Goal: Task Accomplishment & Management: Manage account settings

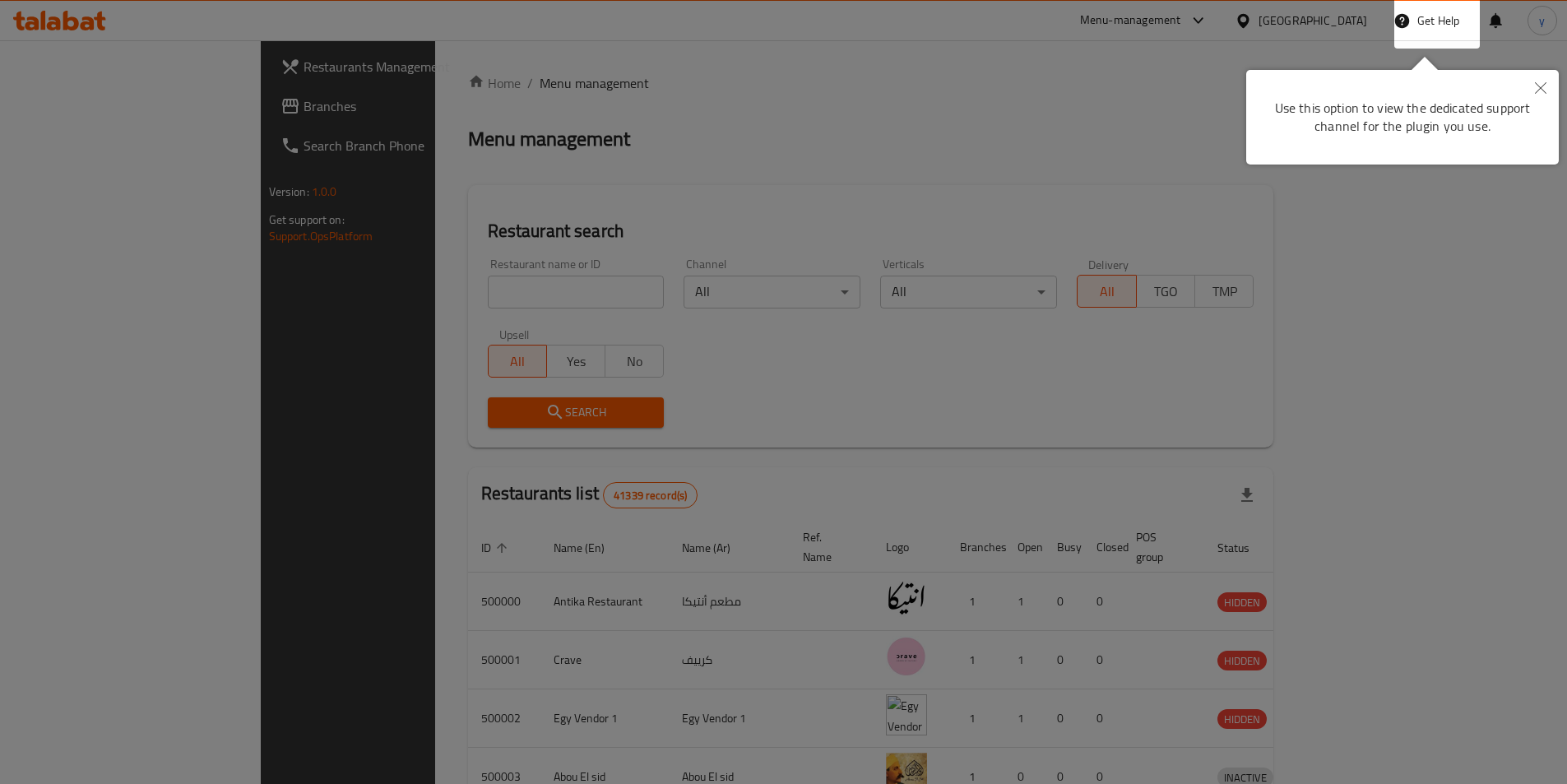
click at [1206, 116] on div at bounding box center [784, 392] width 1567 height 784
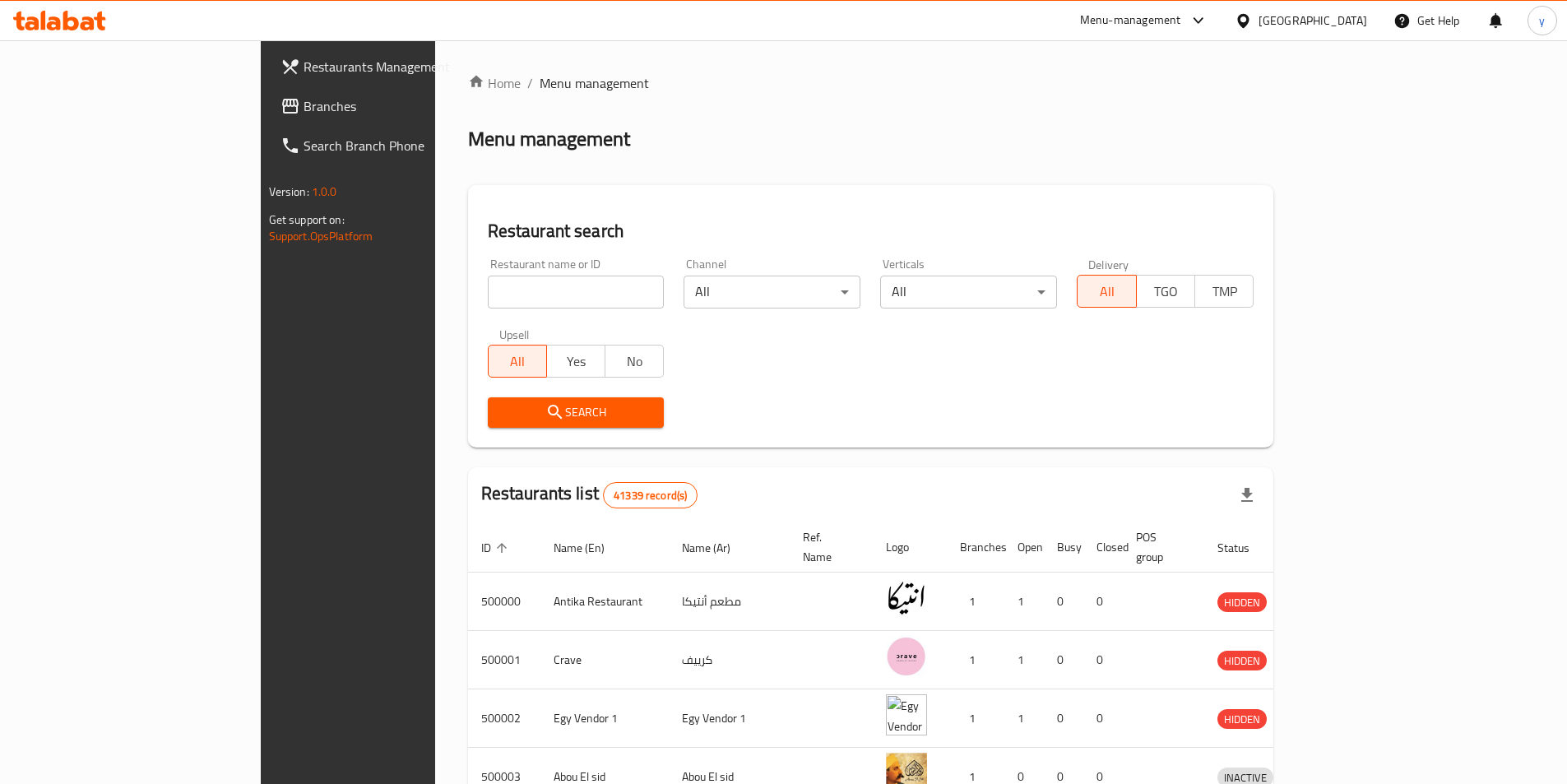
click at [1343, 21] on div "Egypt" at bounding box center [1313, 21] width 109 height 18
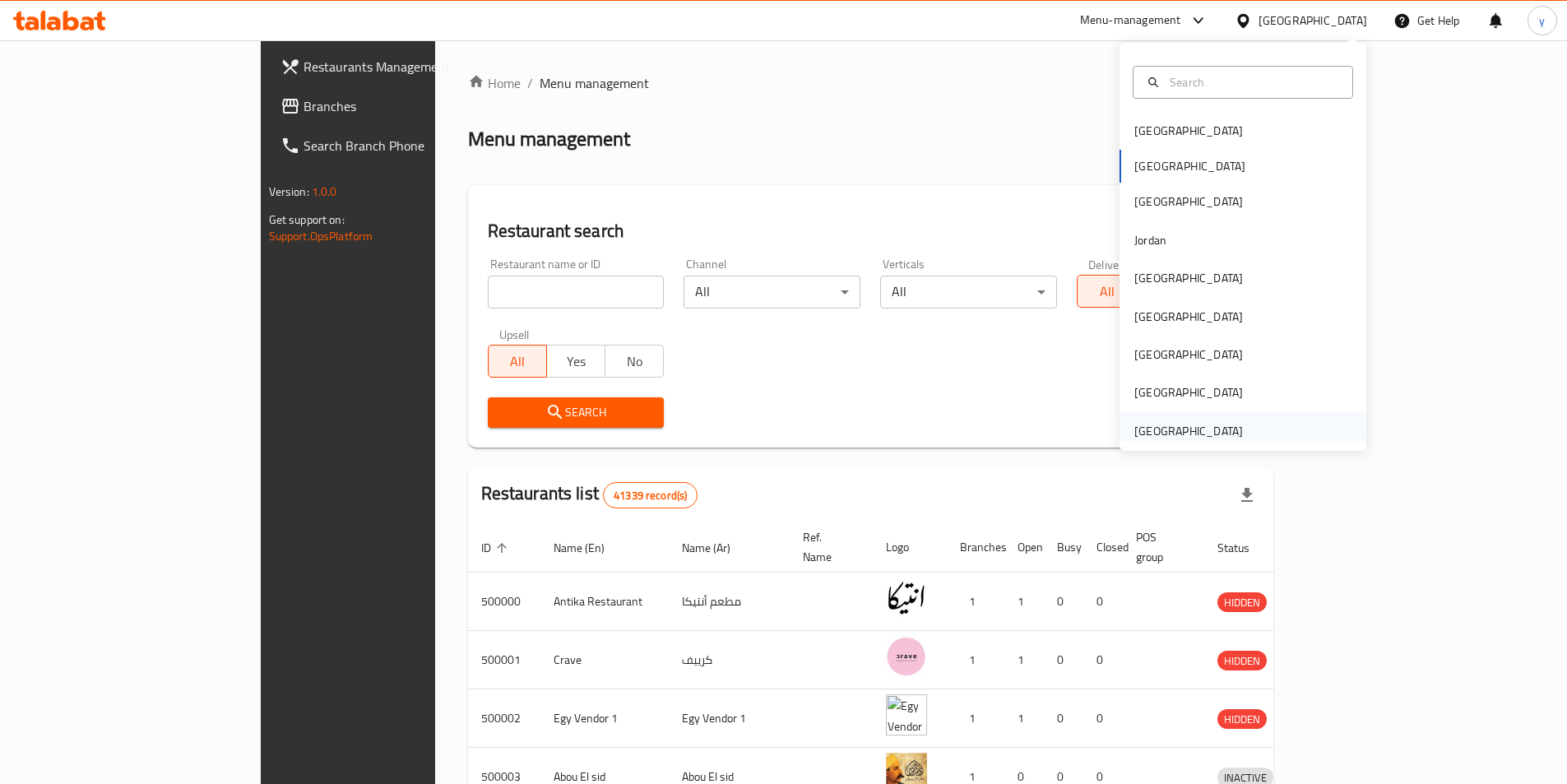
click at [1182, 429] on div "[GEOGRAPHIC_DATA]" at bounding box center [1189, 431] width 109 height 18
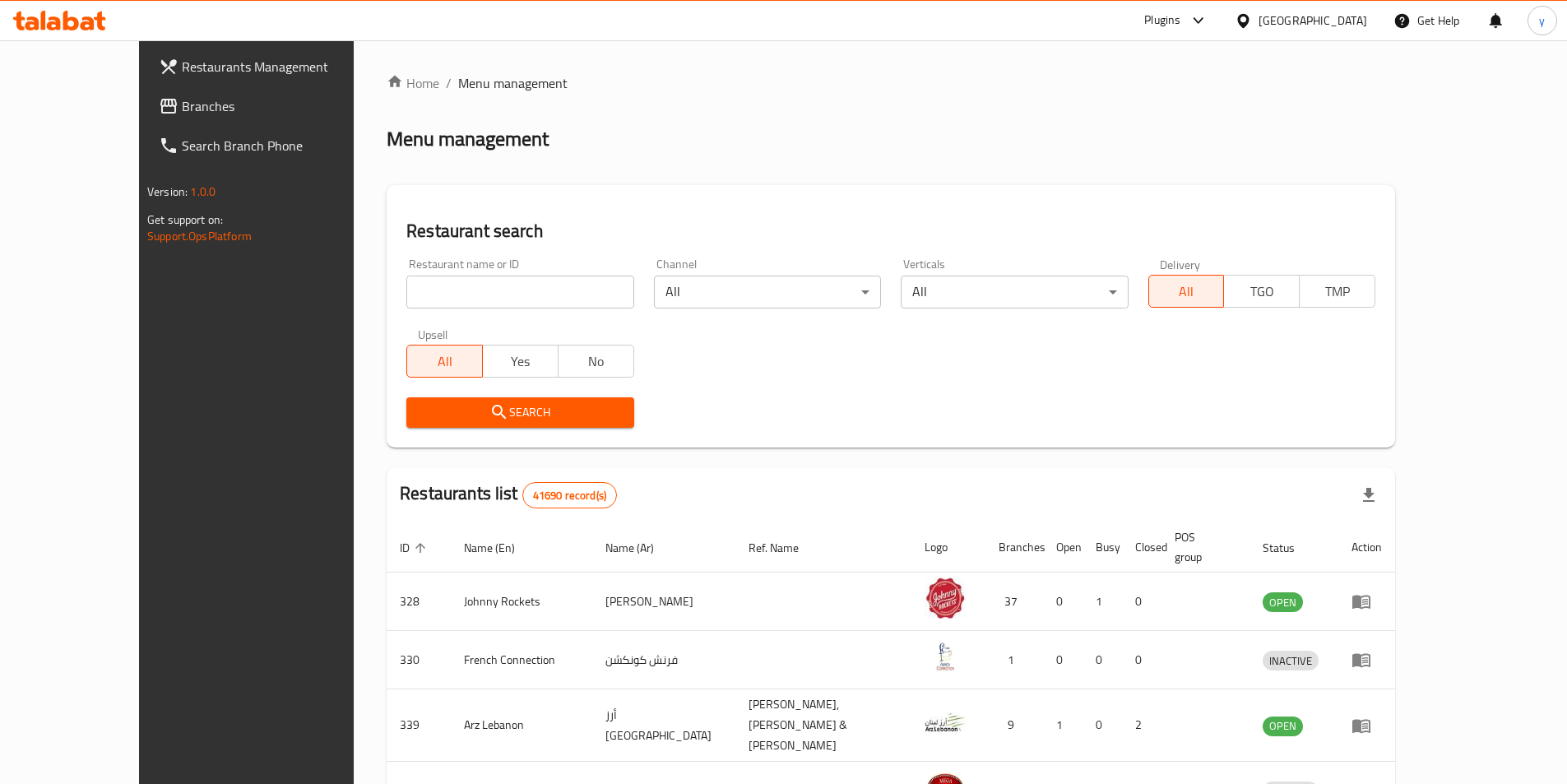
click at [182, 106] on span "Branches" at bounding box center [285, 106] width 206 height 20
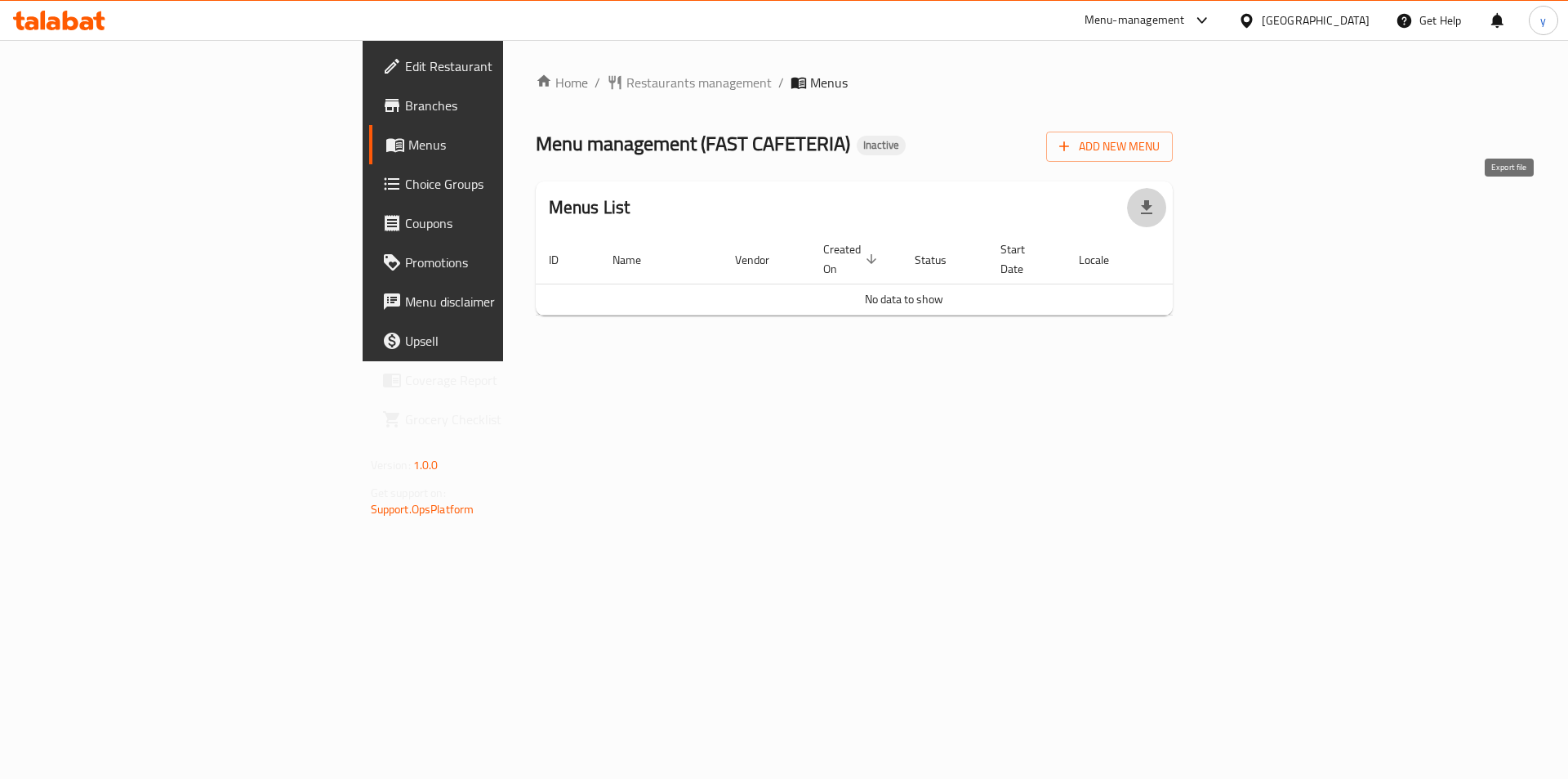
click at [1167, 217] on button "button" at bounding box center [1147, 208] width 40 height 40
click at [1206, 361] on div "Home / Restaurants management / Menus Menu management ( FAST CAFETERIA ) Inacti…" at bounding box center [854, 201] width 703 height 321
click at [1160, 143] on span "Add New Menu" at bounding box center [1110, 147] width 101 height 21
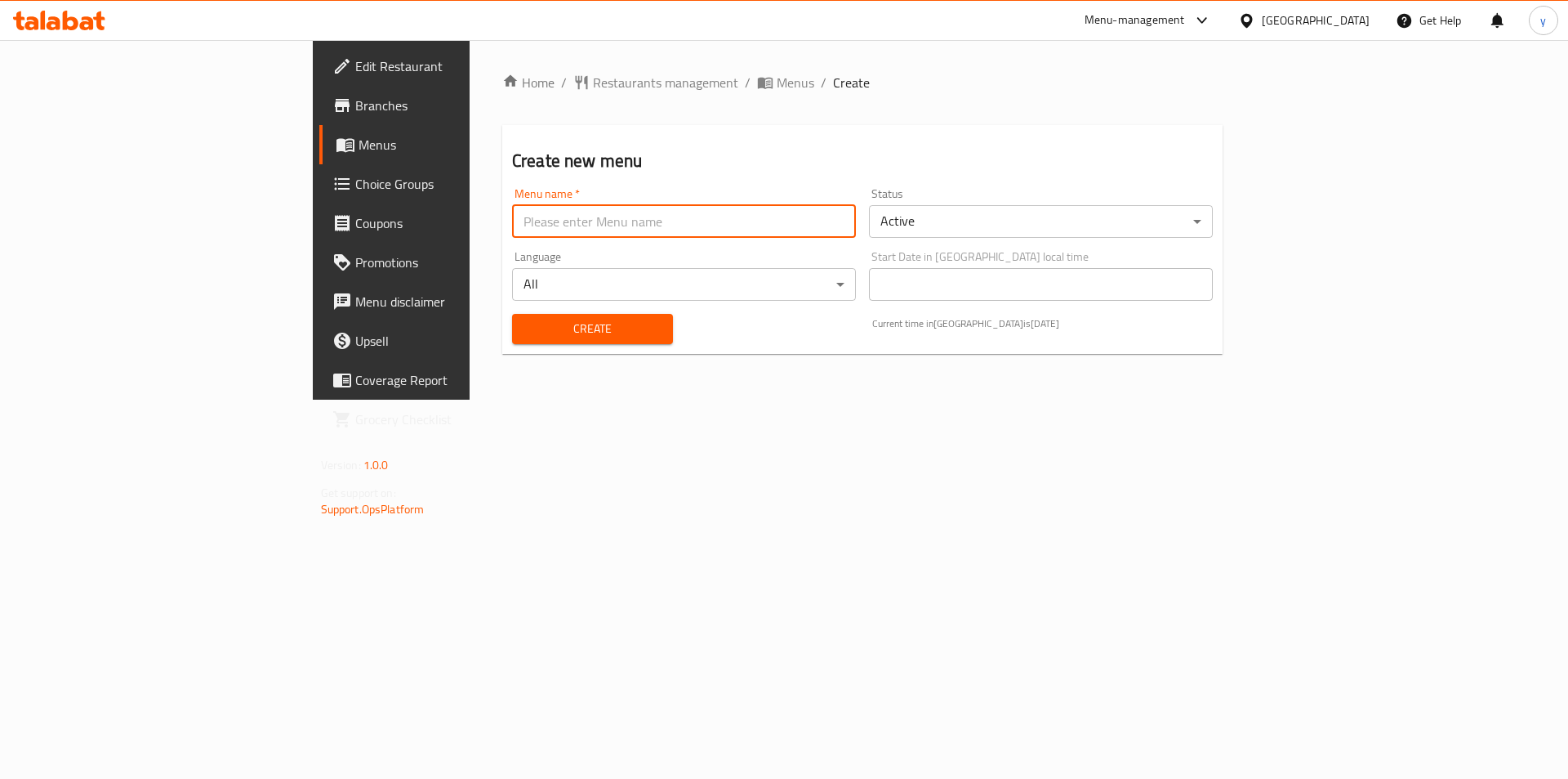
click at [590, 230] on input "text" at bounding box center [684, 222] width 344 height 33
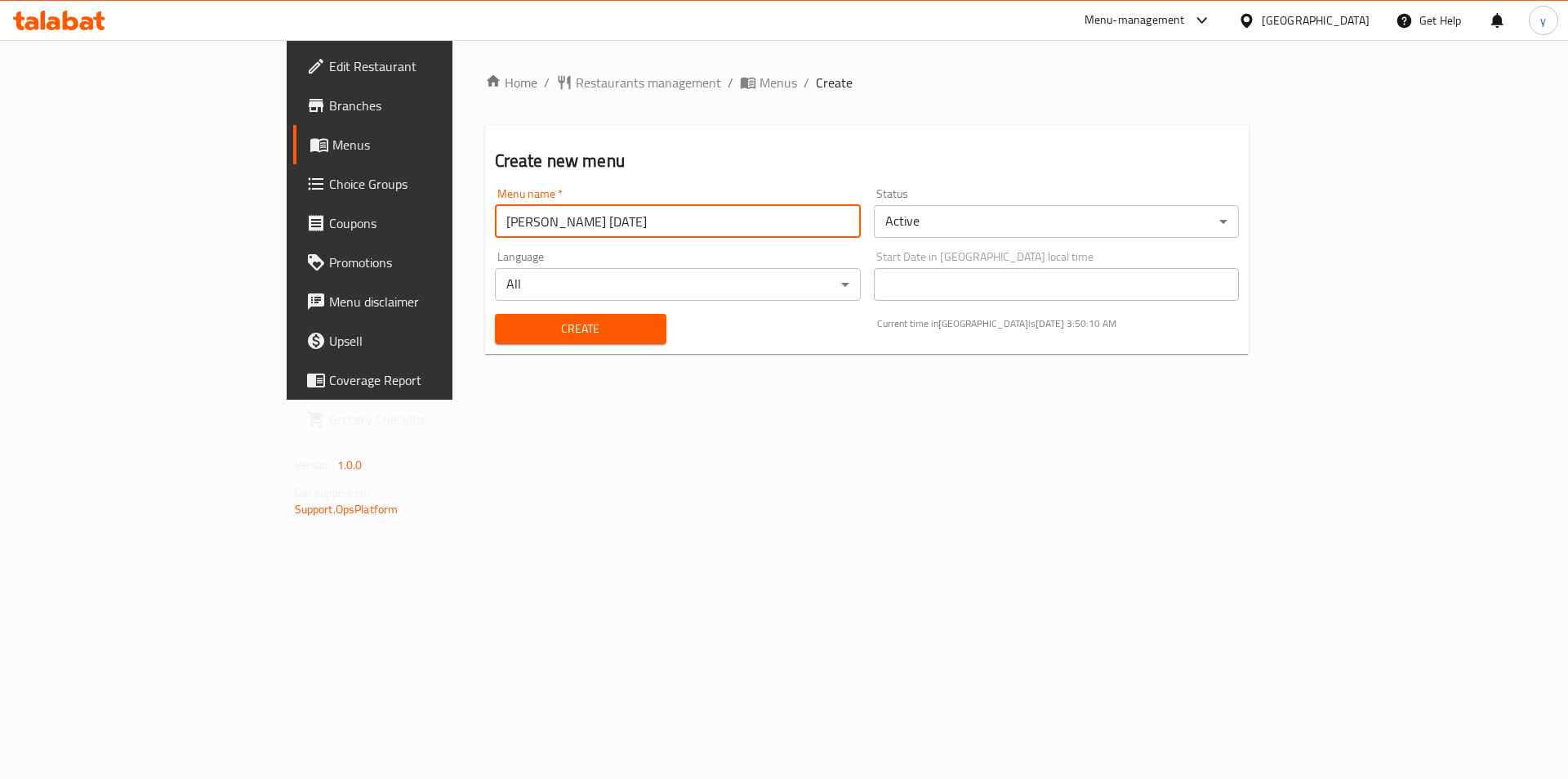
click at [495, 226] on input "[PERSON_NAME] [DATE]" at bounding box center [678, 222] width 366 height 33
type input "[PERSON_NAME] [DATE]"
click at [508, 320] on span "Create" at bounding box center [581, 329] width 145 height 21
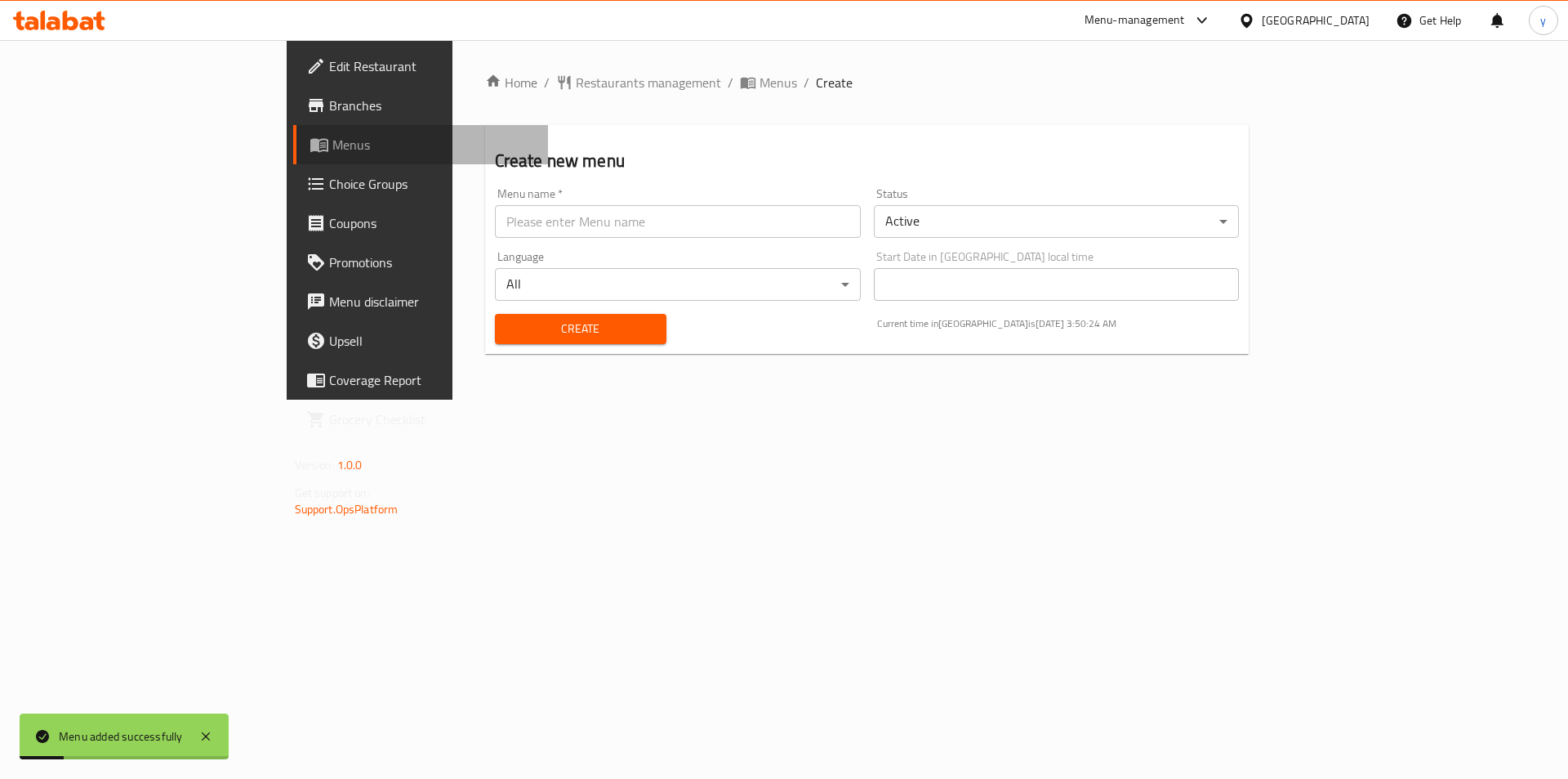
click at [332, 145] on span "Menus" at bounding box center [433, 145] width 204 height 20
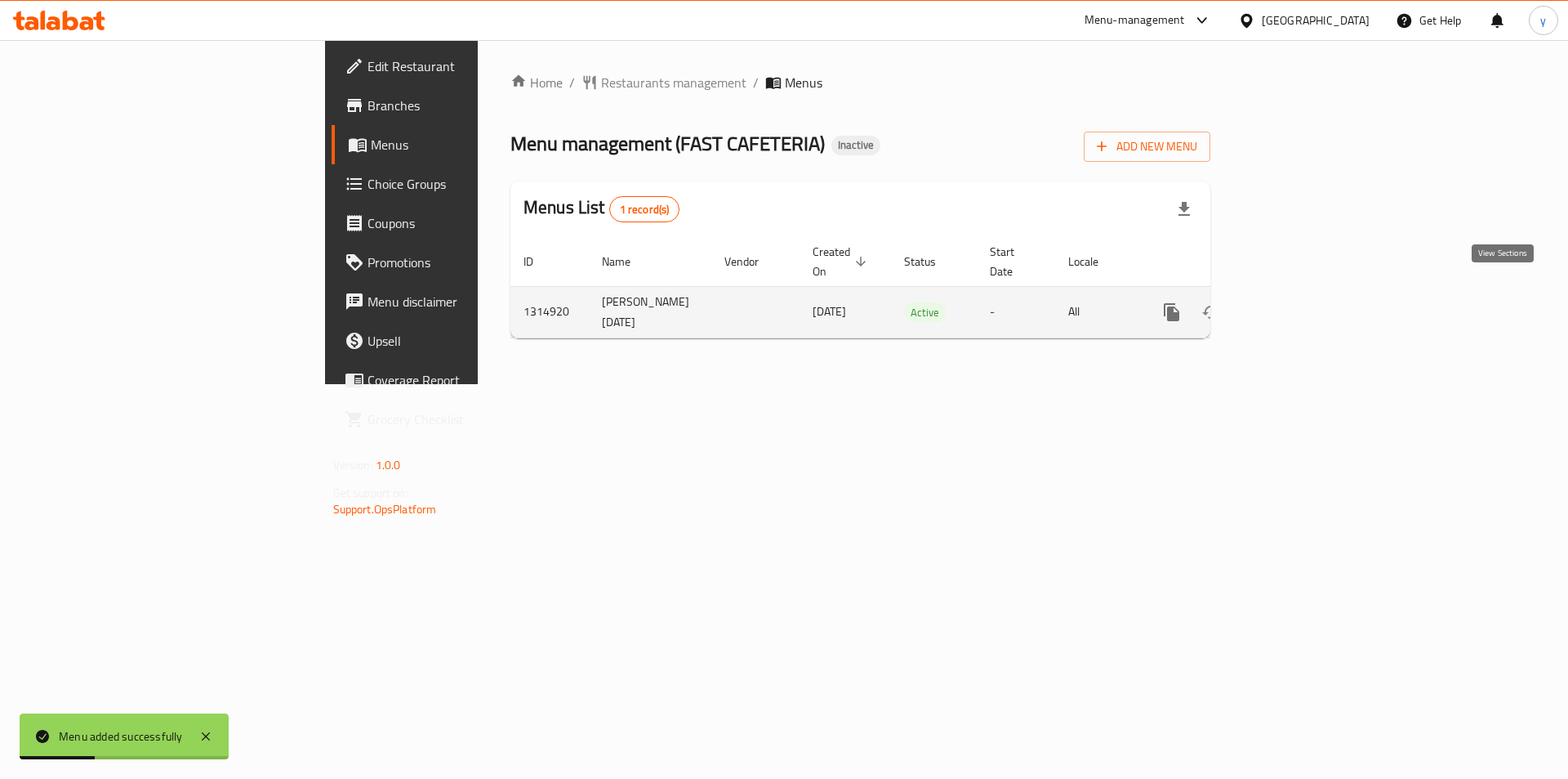
click at [1299, 303] on icon "enhanced table" at bounding box center [1290, 312] width 20 height 20
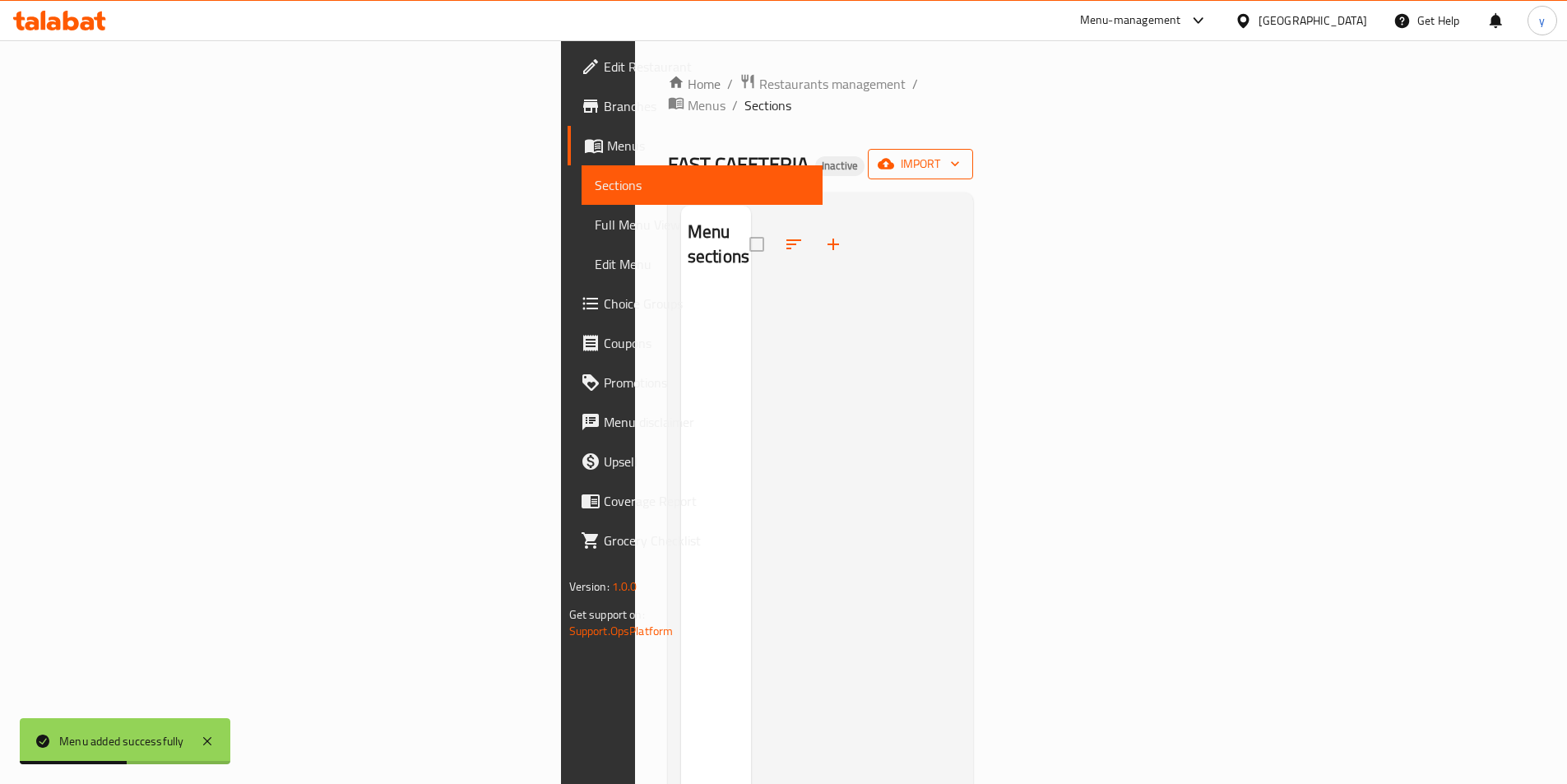
click at [960, 153] on span "import" at bounding box center [920, 163] width 79 height 21
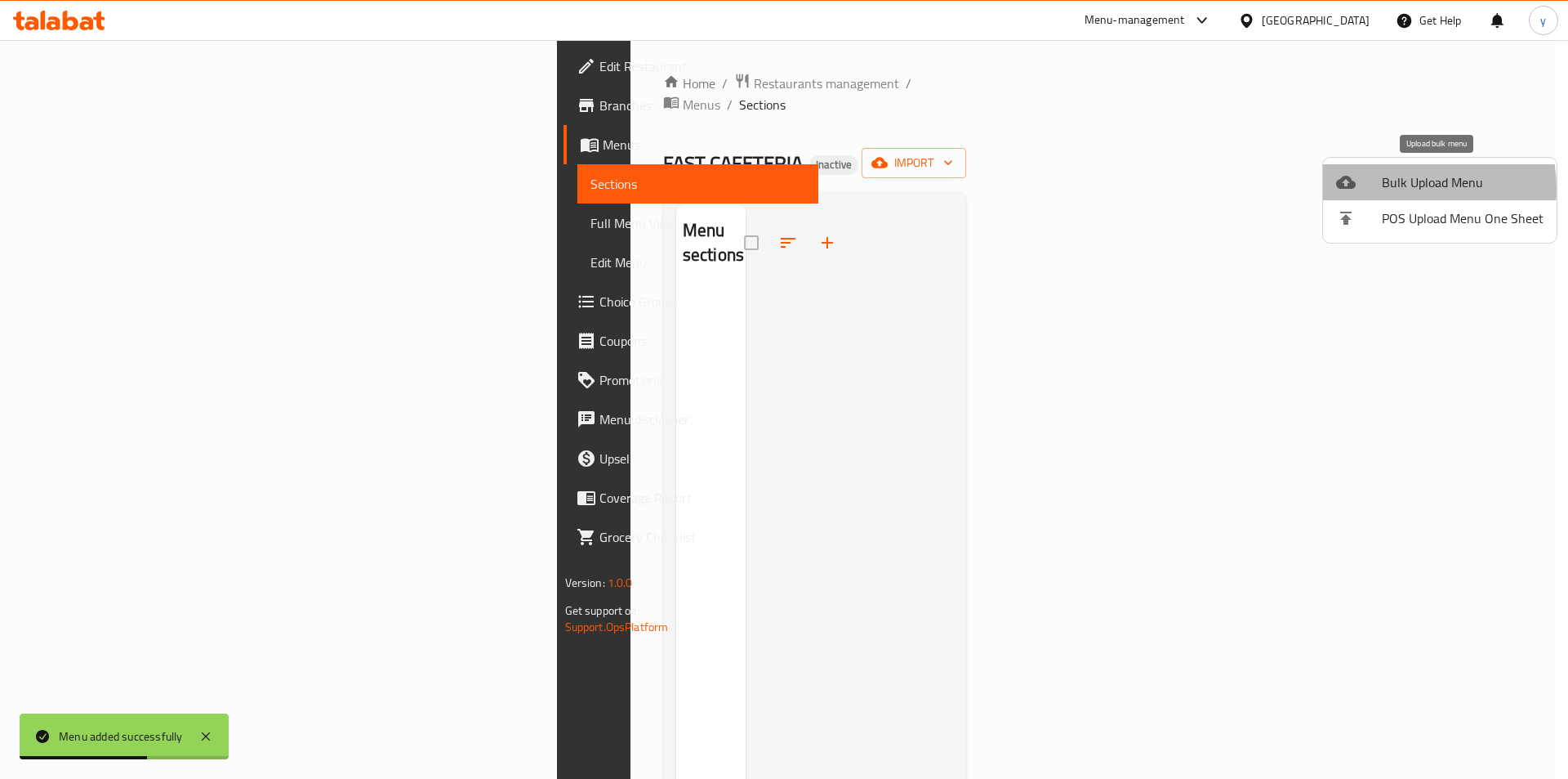
click at [1391, 189] on span "Bulk Upload Menu" at bounding box center [1463, 182] width 161 height 20
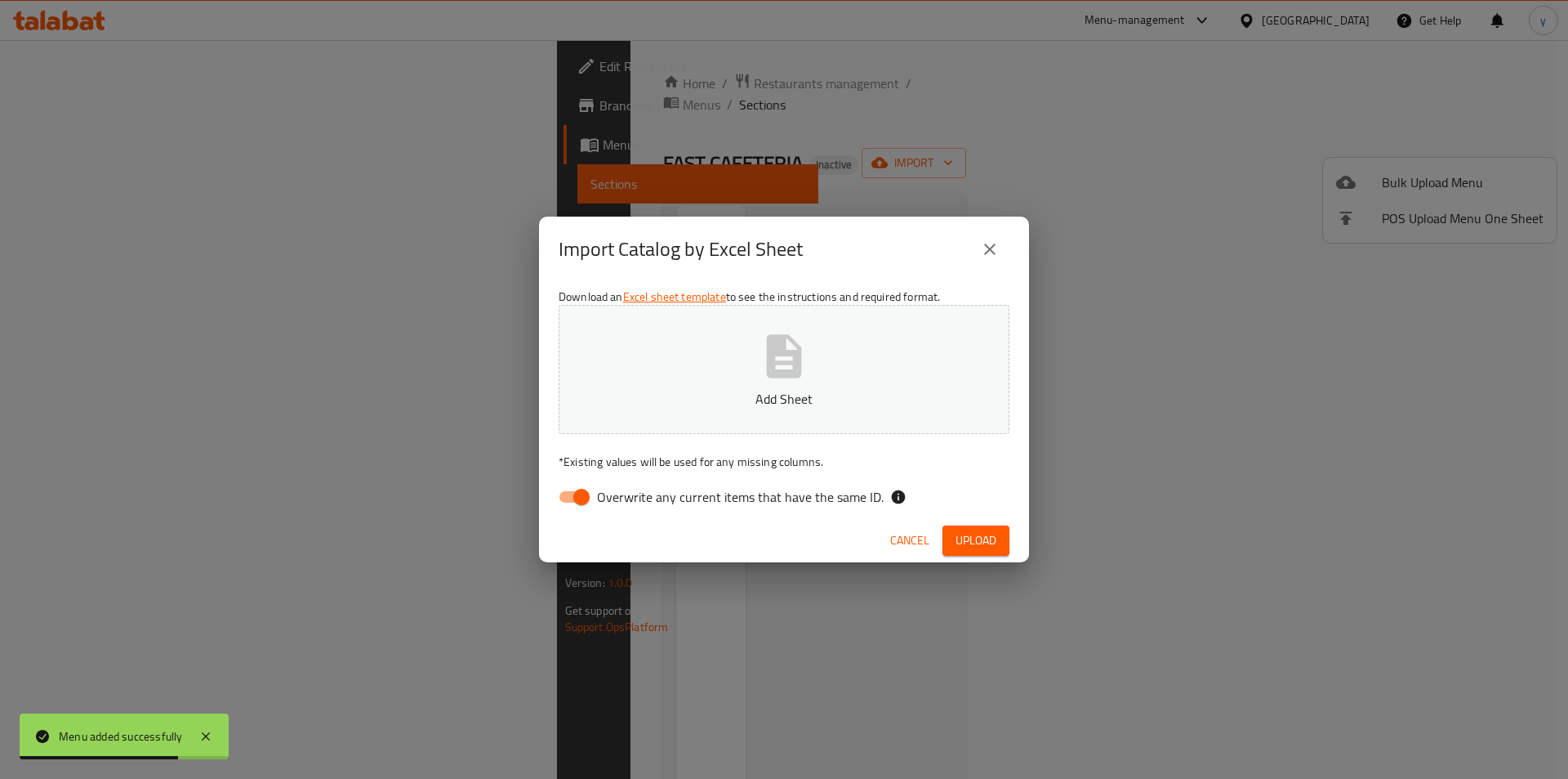
click at [572, 495] on input "Overwrite any current items that have the same ID." at bounding box center [581, 497] width 93 height 31
checkbox input "false"
click at [728, 294] on div "Download an Excel sheet template to see the instructions and required format. A…" at bounding box center [784, 400] width 490 height 237
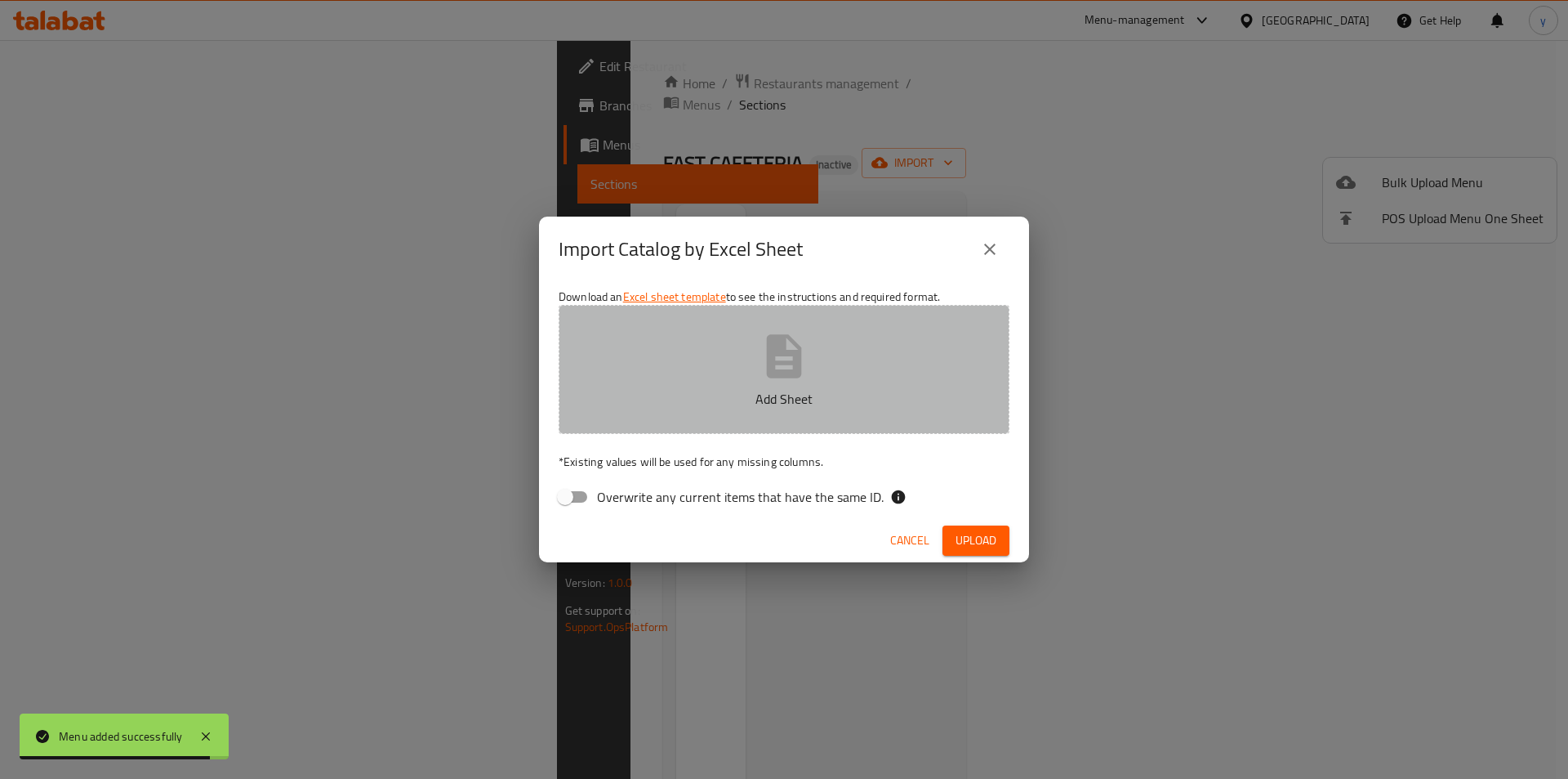
click at [765, 364] on icon "button" at bounding box center [784, 355] width 52 height 52
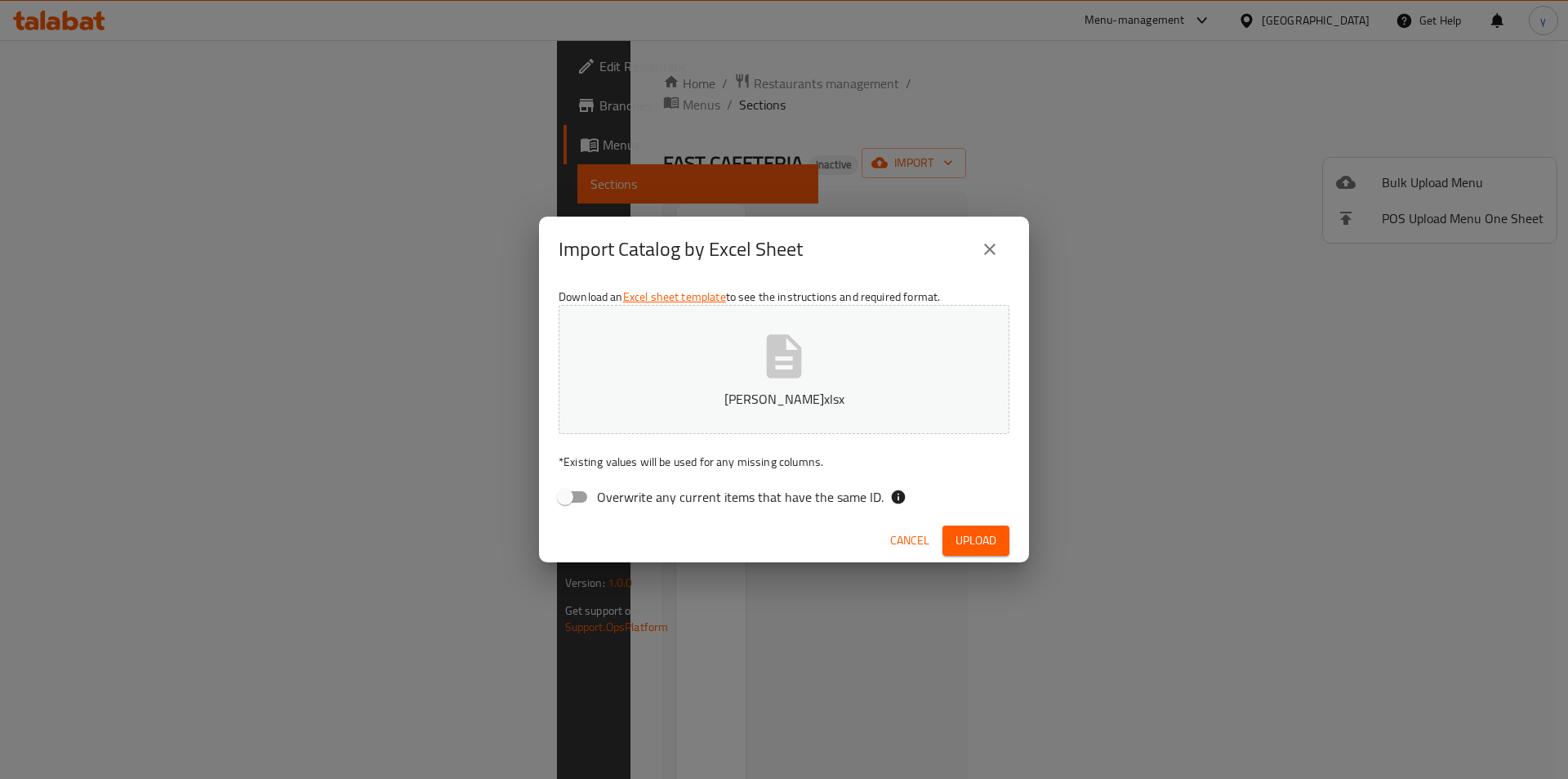
click at [981, 544] on span "Upload" at bounding box center [976, 540] width 41 height 21
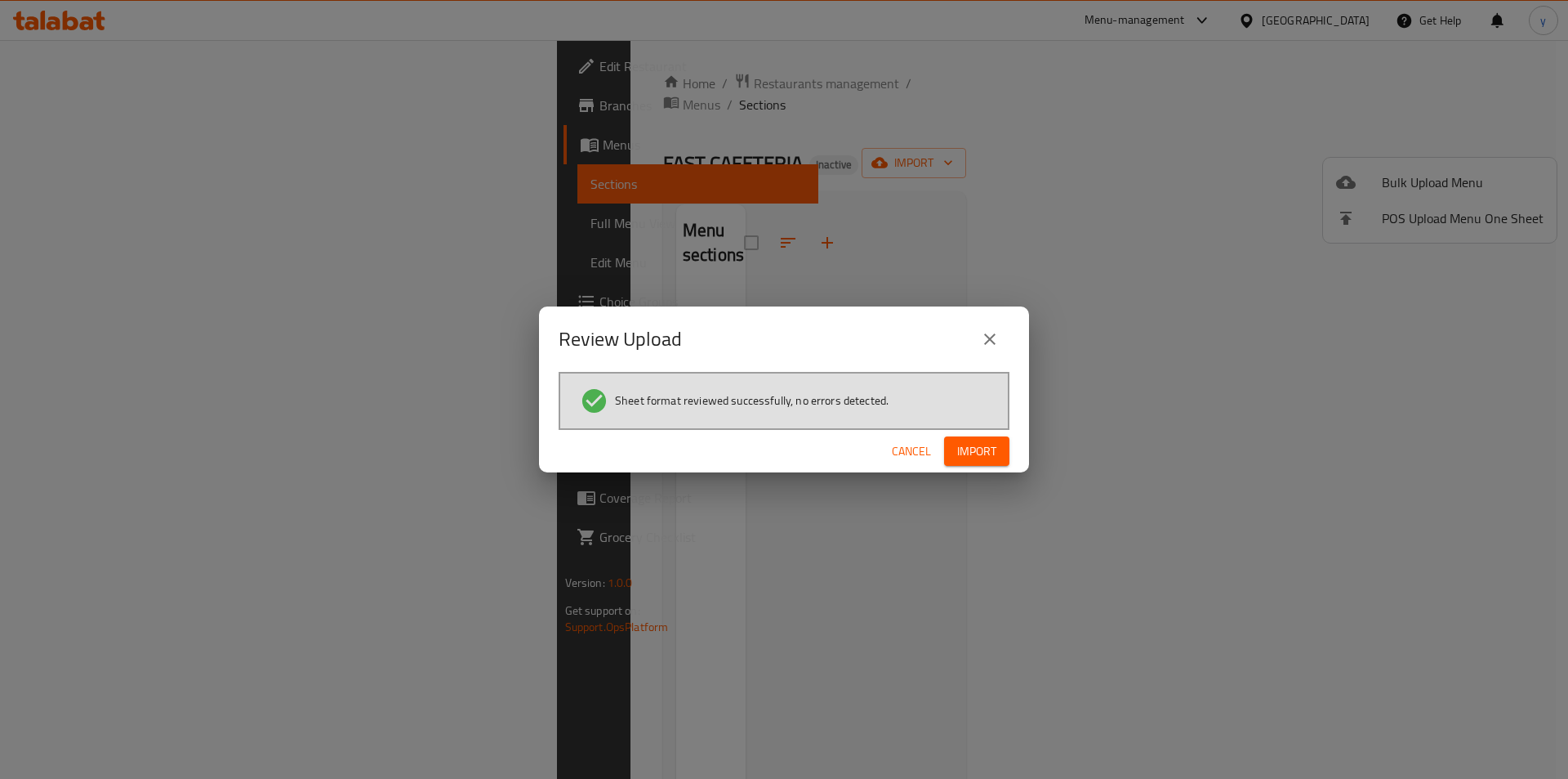
click at [991, 455] on span "Import" at bounding box center [977, 451] width 40 height 21
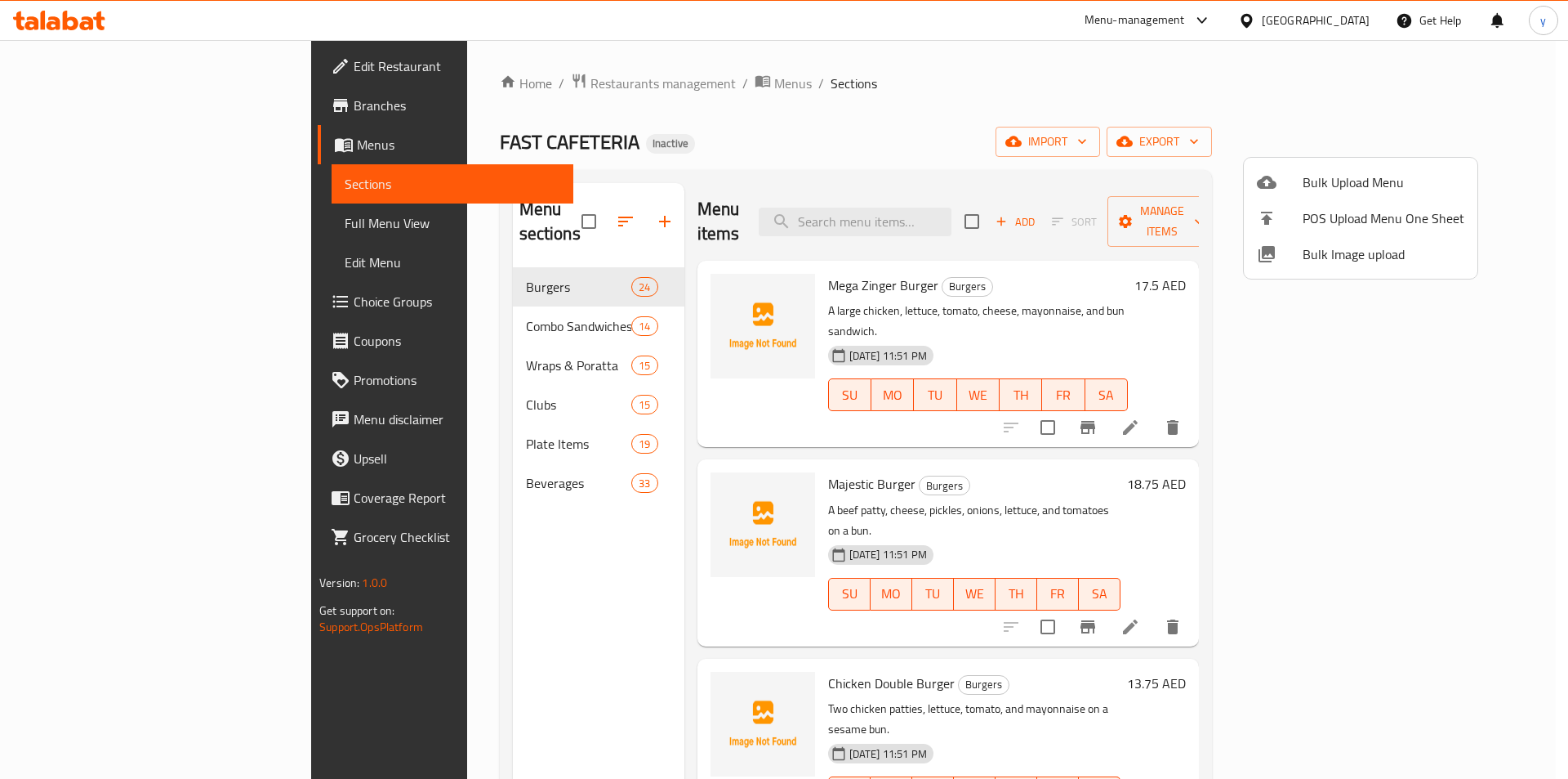
click at [149, 233] on div at bounding box center [784, 389] width 1568 height 779
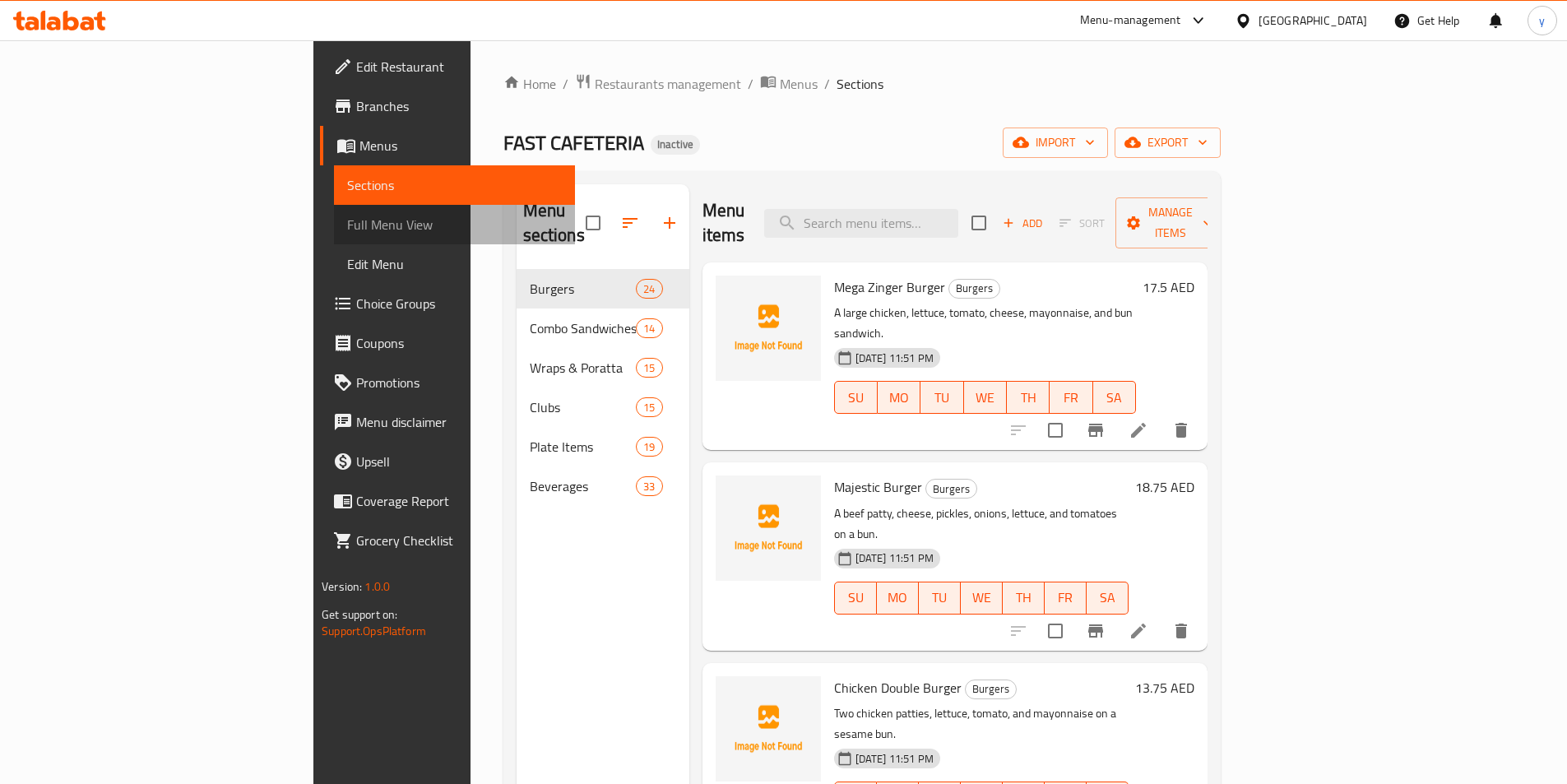
click at [334, 235] on link "Full Menu View" at bounding box center [454, 225] width 241 height 40
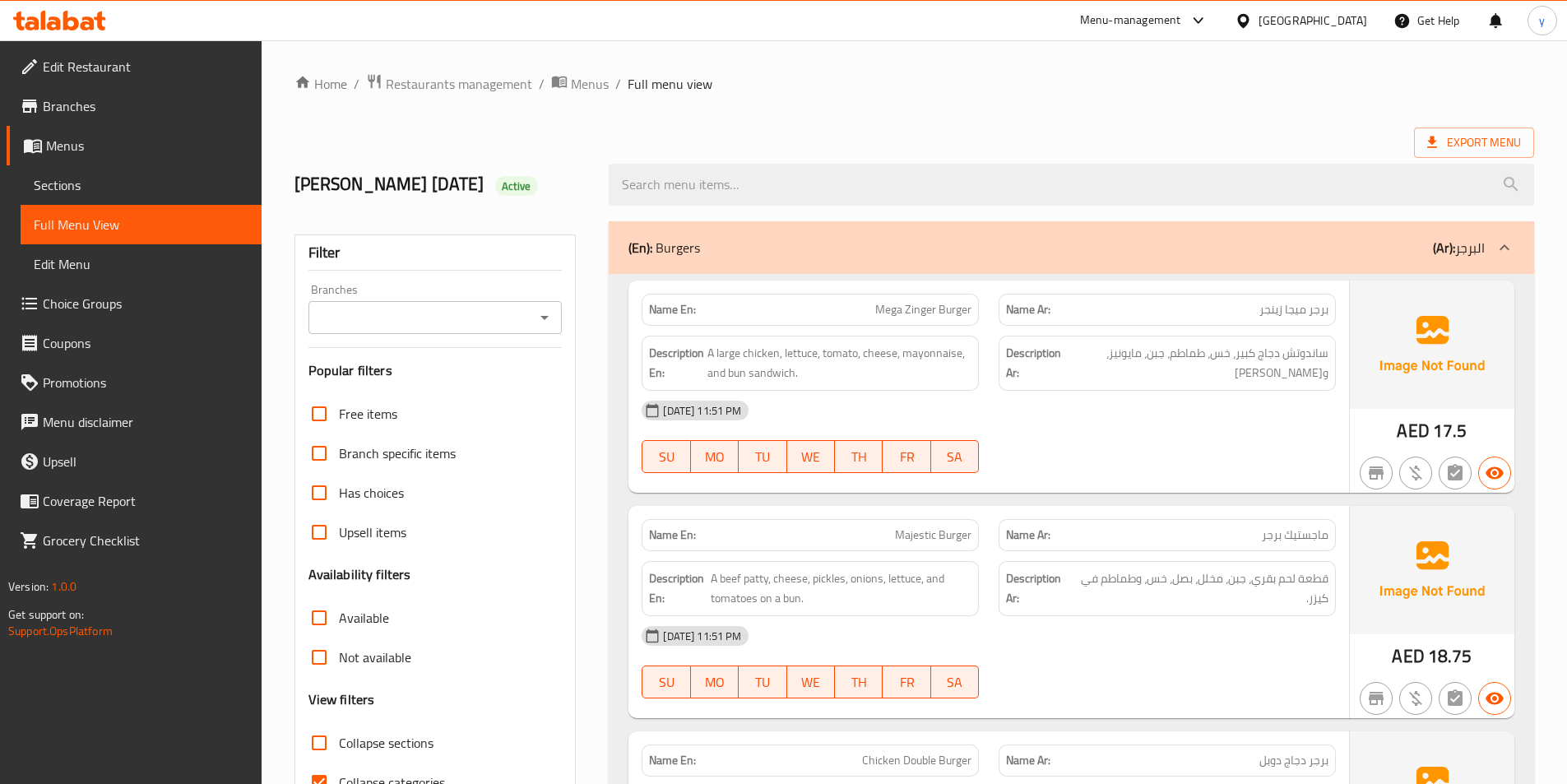
scroll to position [246, 0]
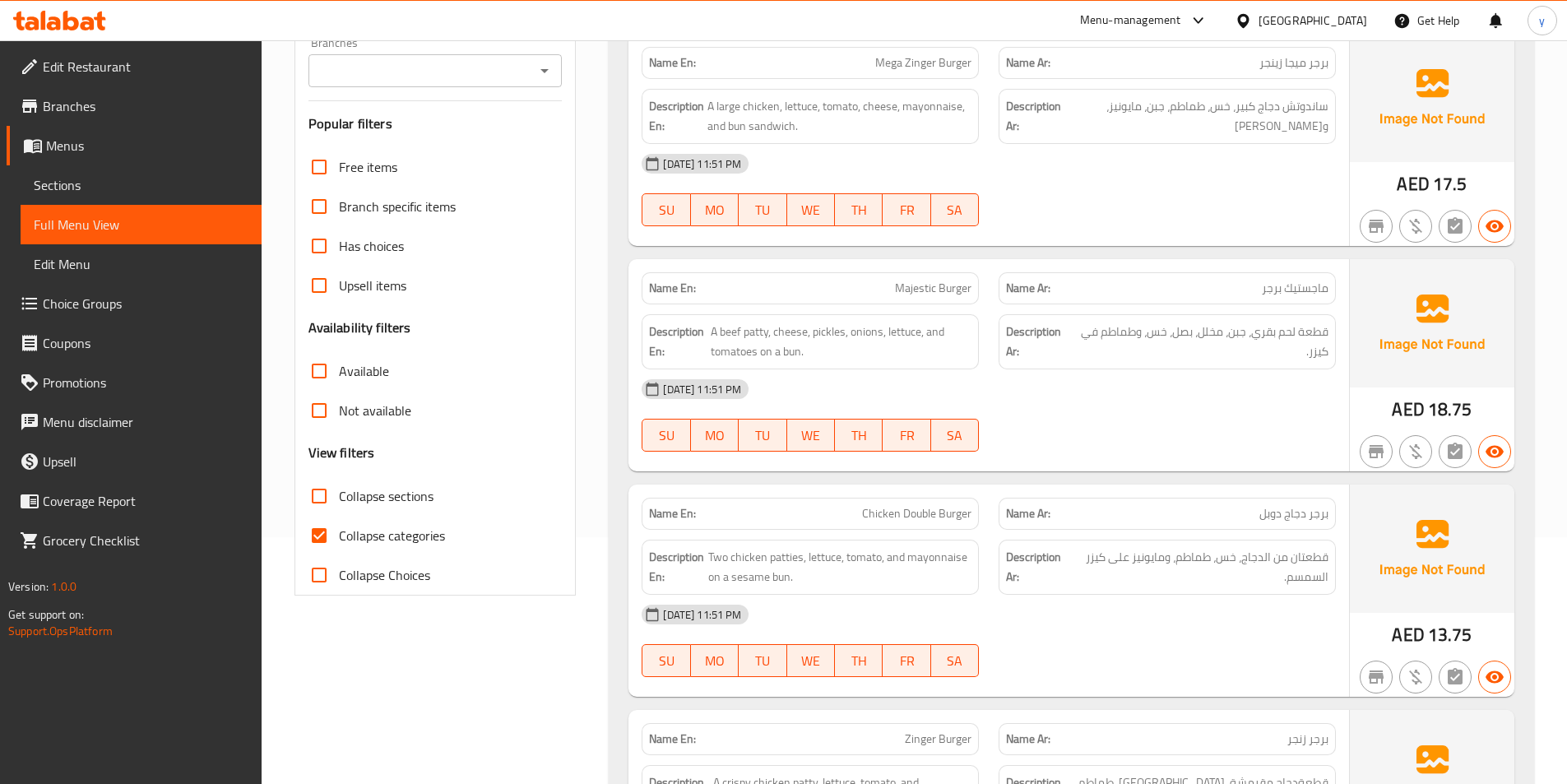
click at [364, 545] on span "Collapse categories" at bounding box center [392, 535] width 106 height 20
click at [339, 545] on input "Collapse categories" at bounding box center [320, 536] width 40 height 40
checkbox input "false"
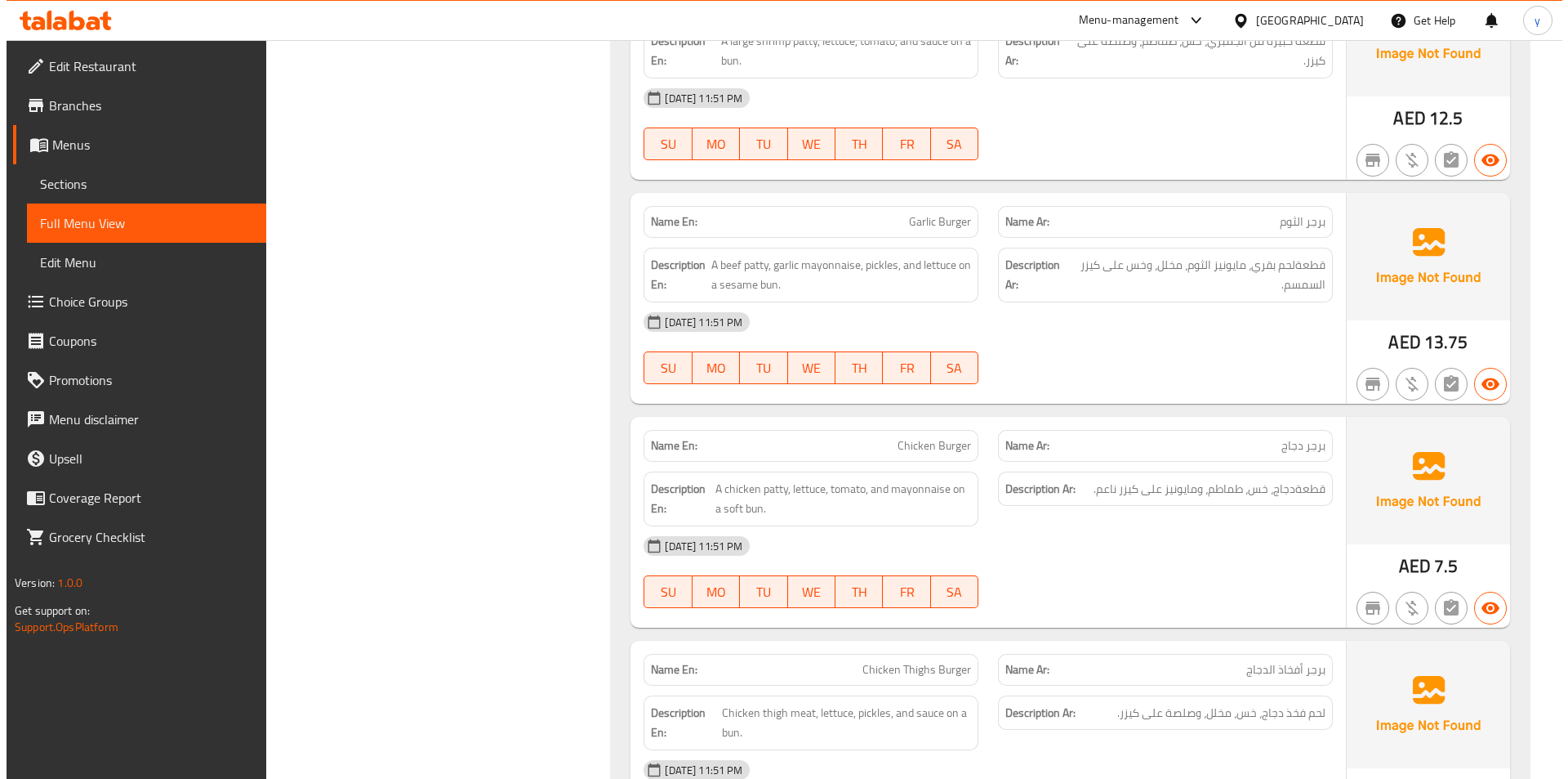
scroll to position [0, 0]
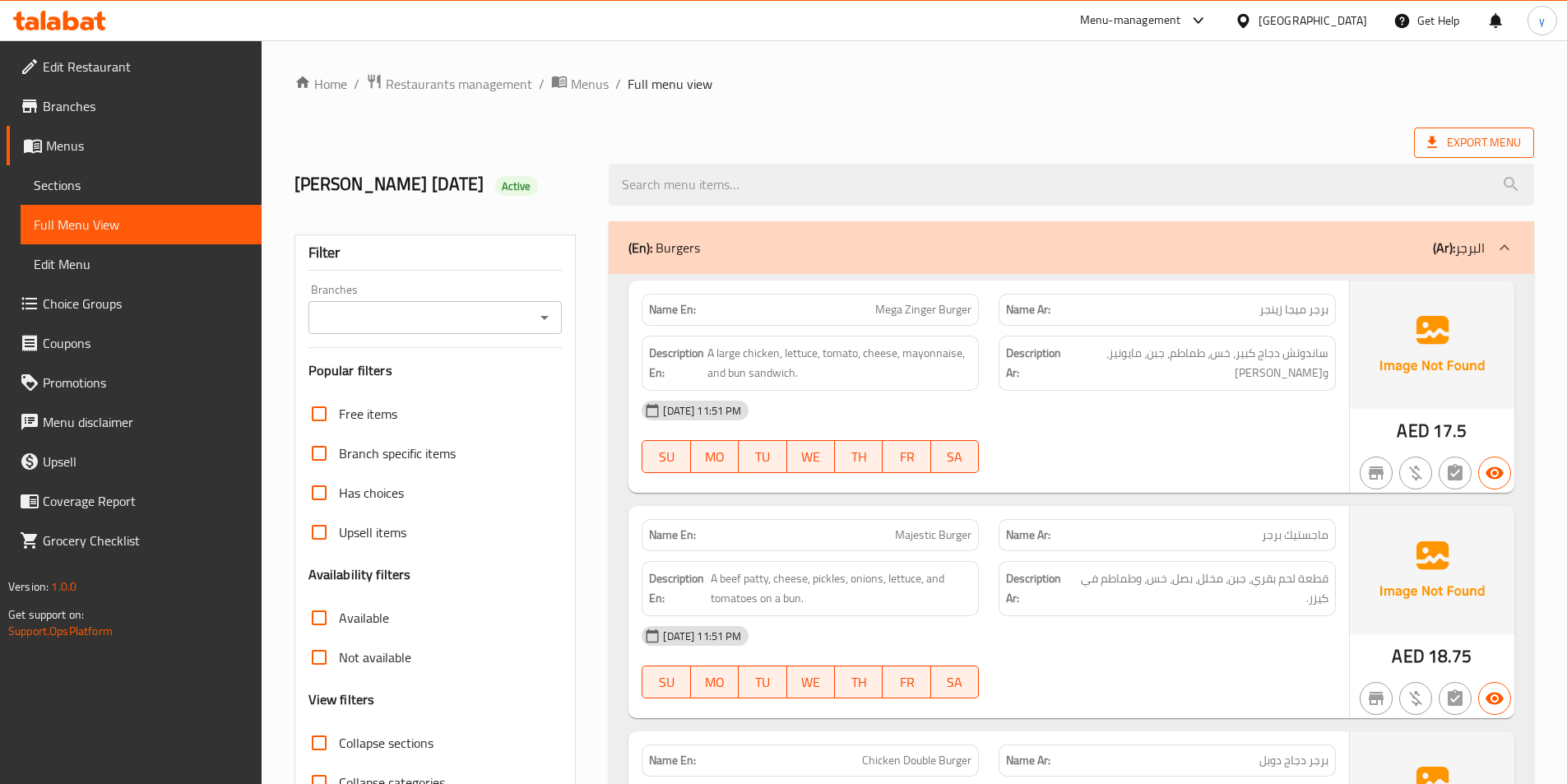
click at [1490, 143] on span "Export Menu" at bounding box center [1474, 143] width 94 height 21
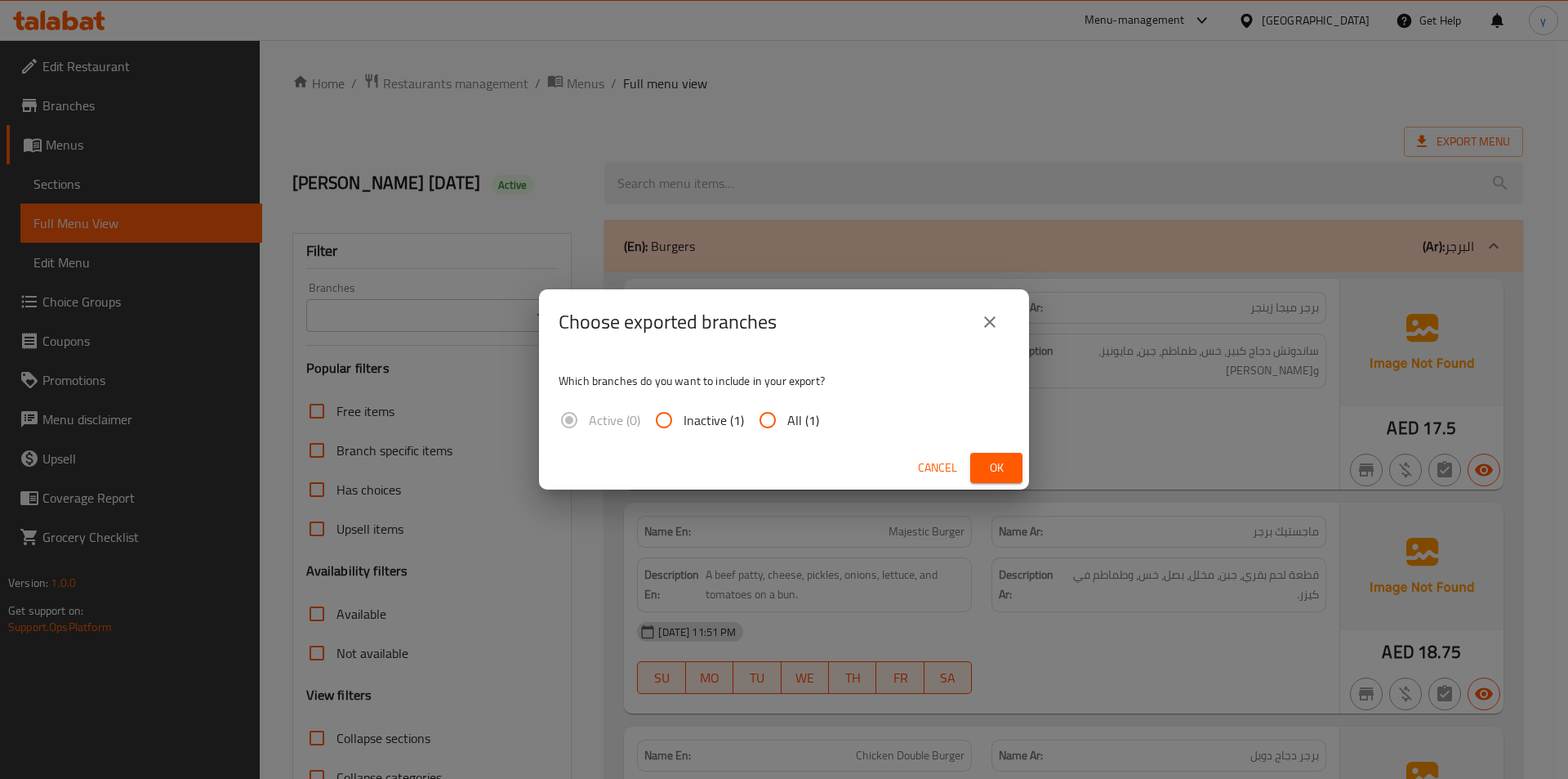
click at [769, 420] on input "All (1)" at bounding box center [768, 420] width 40 height 40
radio input "true"
click at [1009, 467] on span "Ok" at bounding box center [996, 467] width 26 height 21
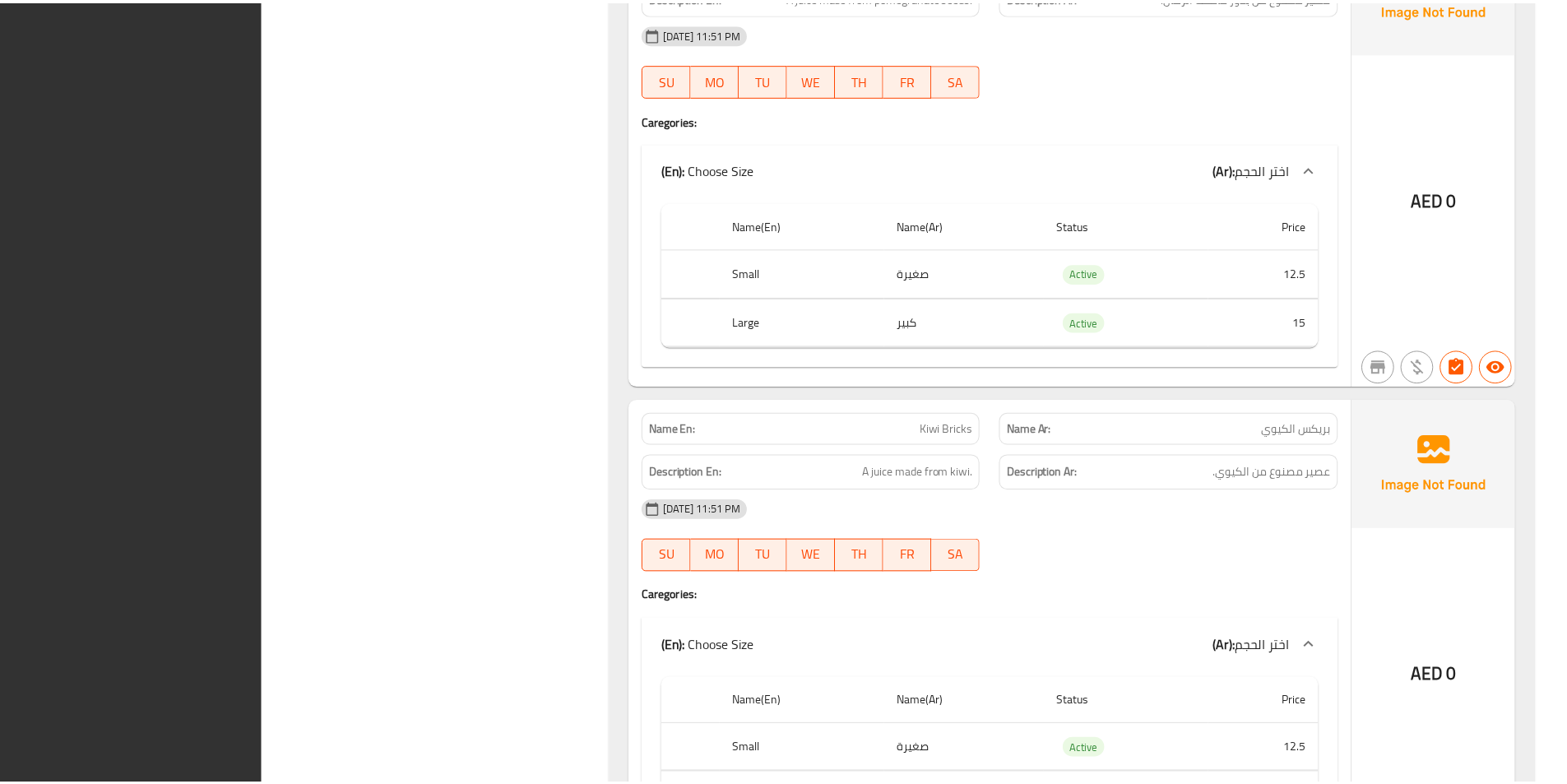
scroll to position [33996, 0]
